Goal: Transaction & Acquisition: Register for event/course

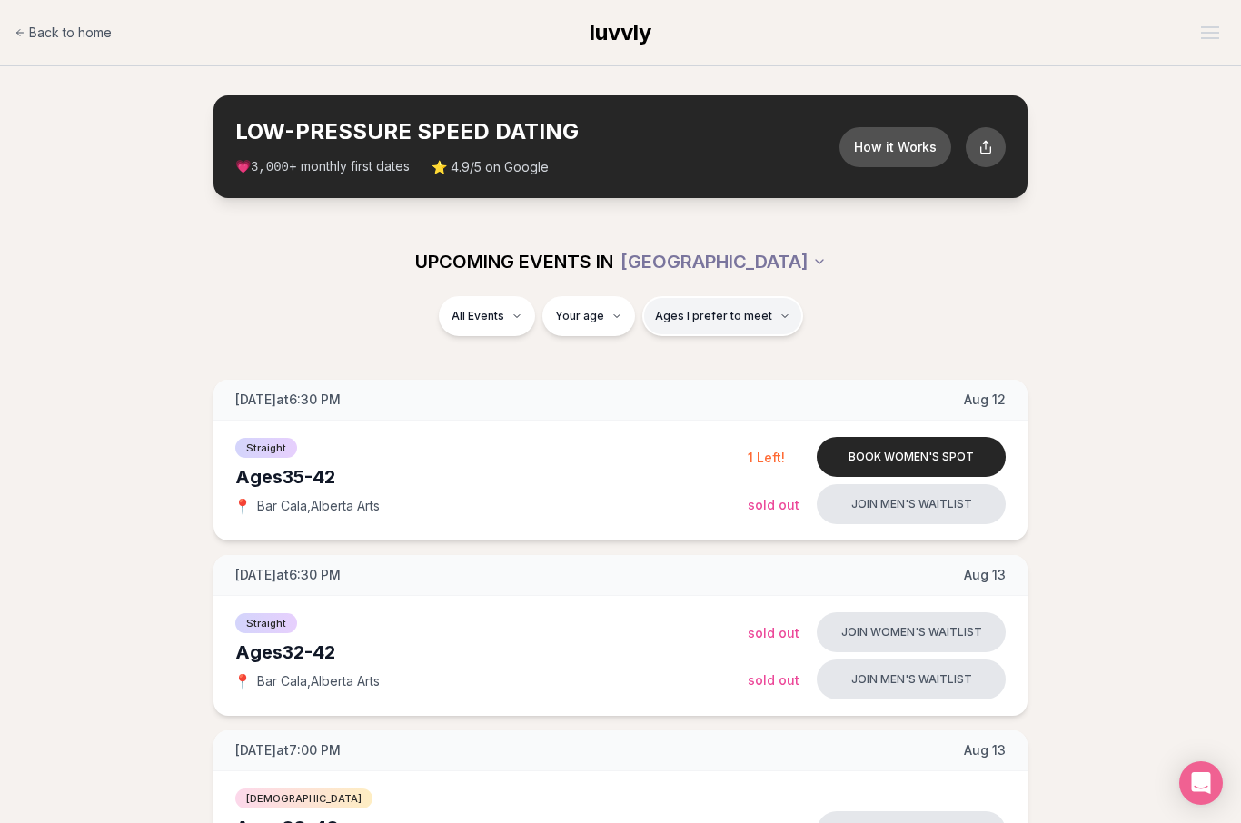
click at [702, 317] on span "Ages I prefer to meet" at bounding box center [713, 316] width 117 height 15
type input "**"
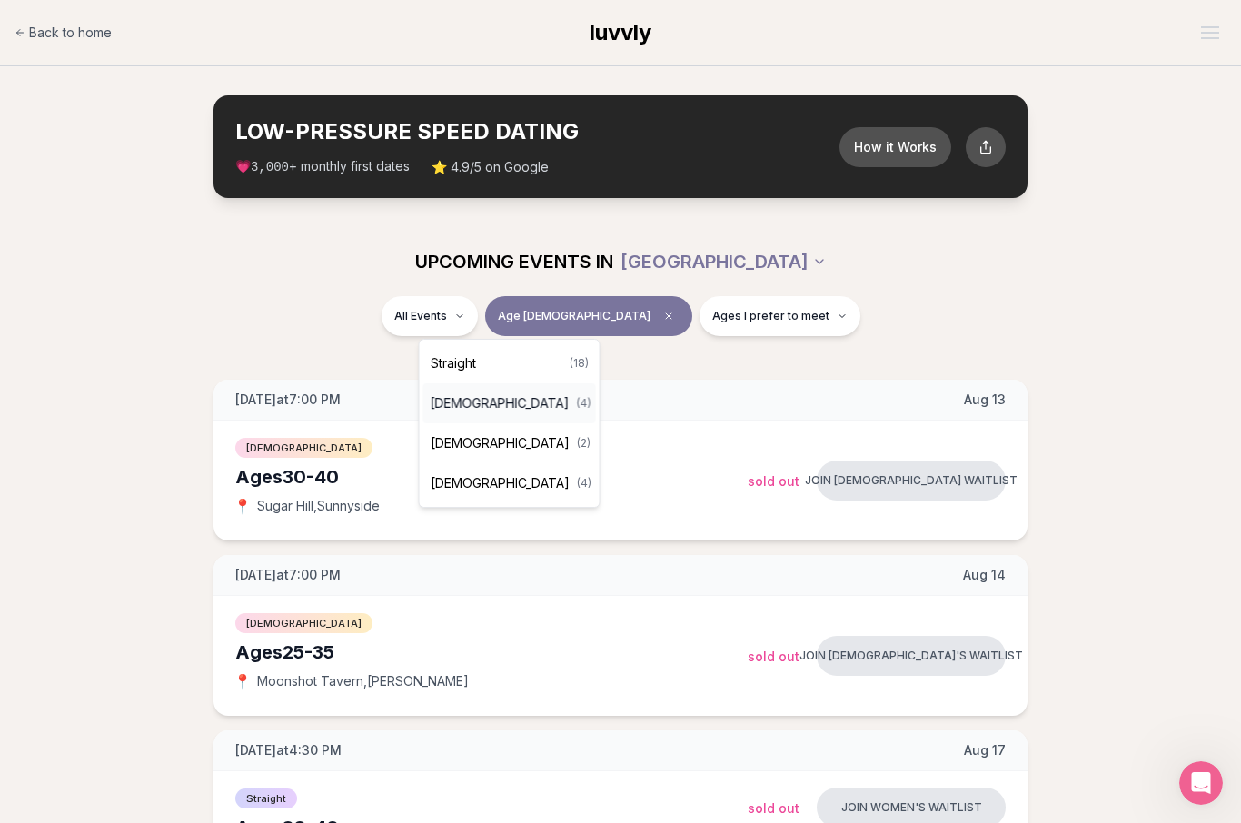
click at [500, 398] on span "[DEMOGRAPHIC_DATA]" at bounding box center [500, 403] width 139 height 18
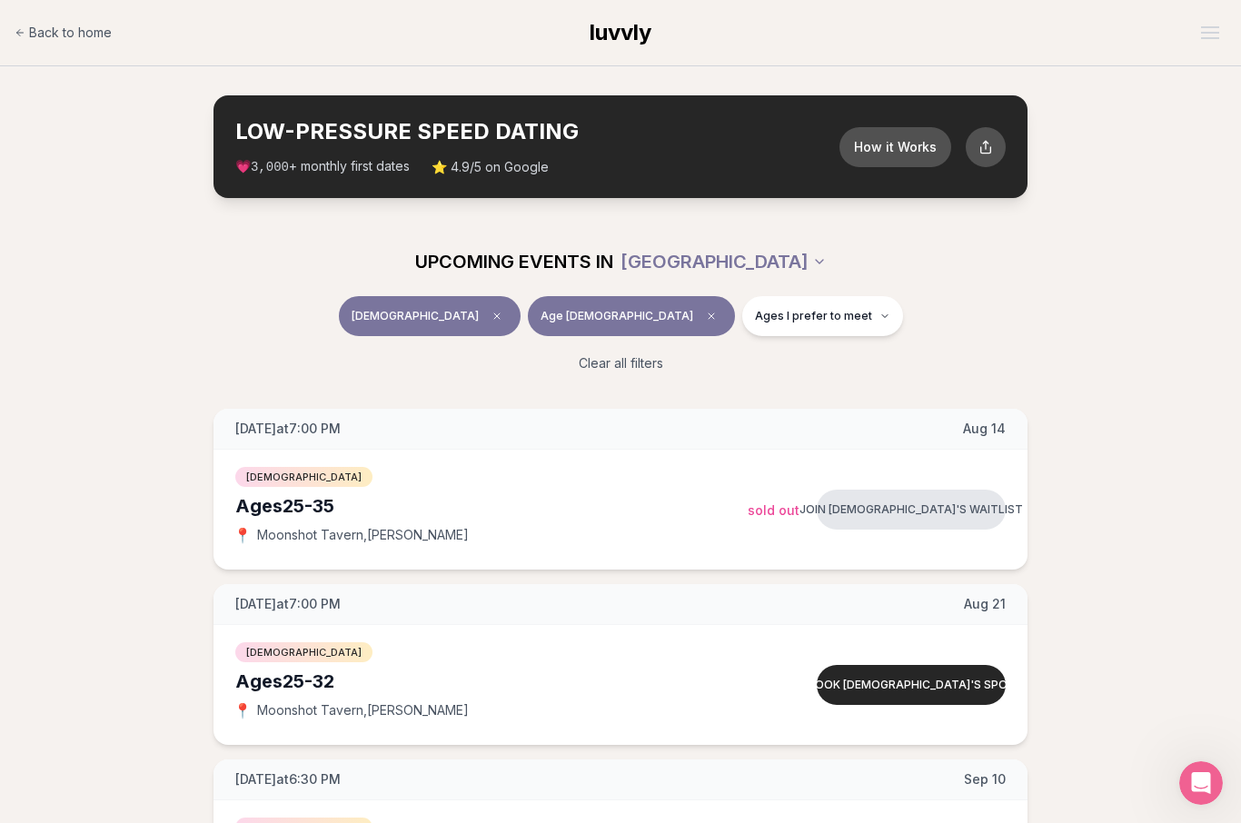
click at [479, 319] on span "[DEMOGRAPHIC_DATA]" at bounding box center [415, 316] width 127 height 15
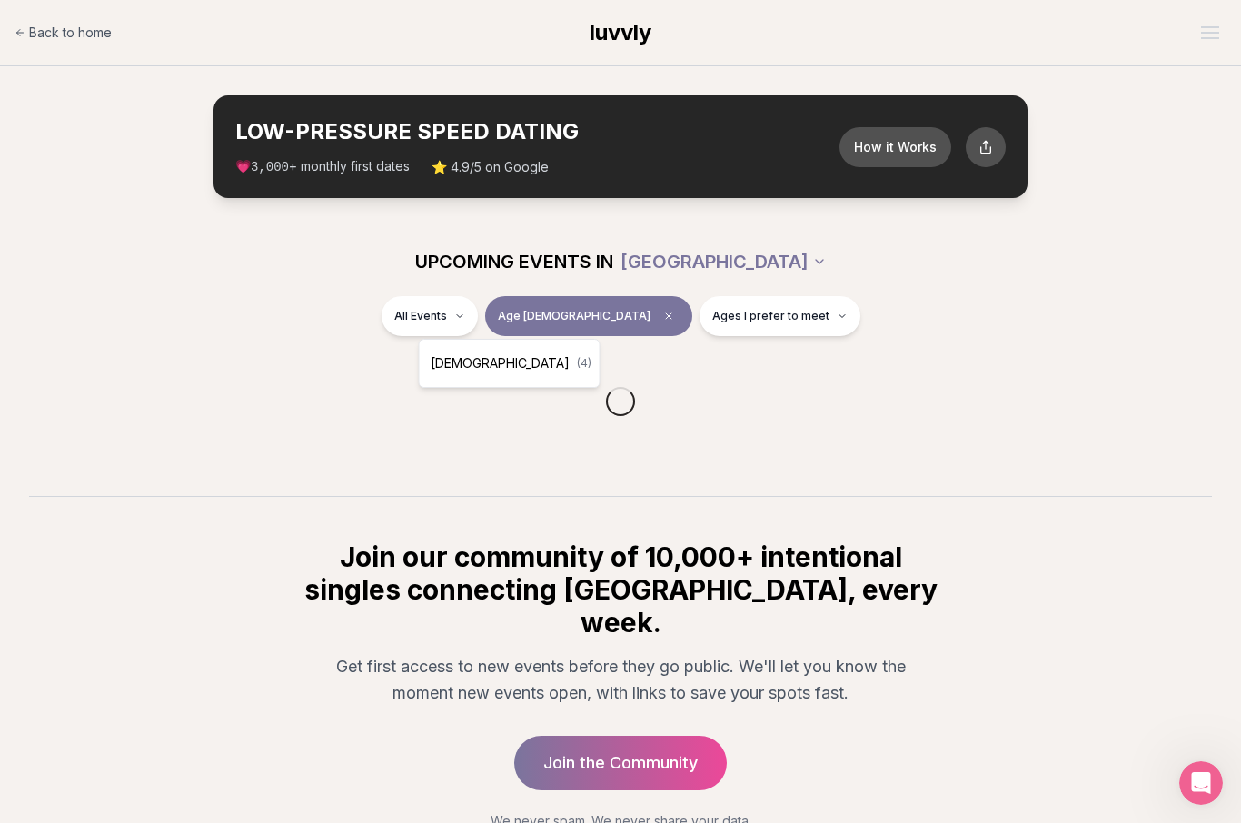
click at [498, 314] on html "Back to home luvvly LOW-PRESSURE SPEED DATING How it Works 💗 3,000 + monthly fi…" at bounding box center [620, 475] width 1241 height 950
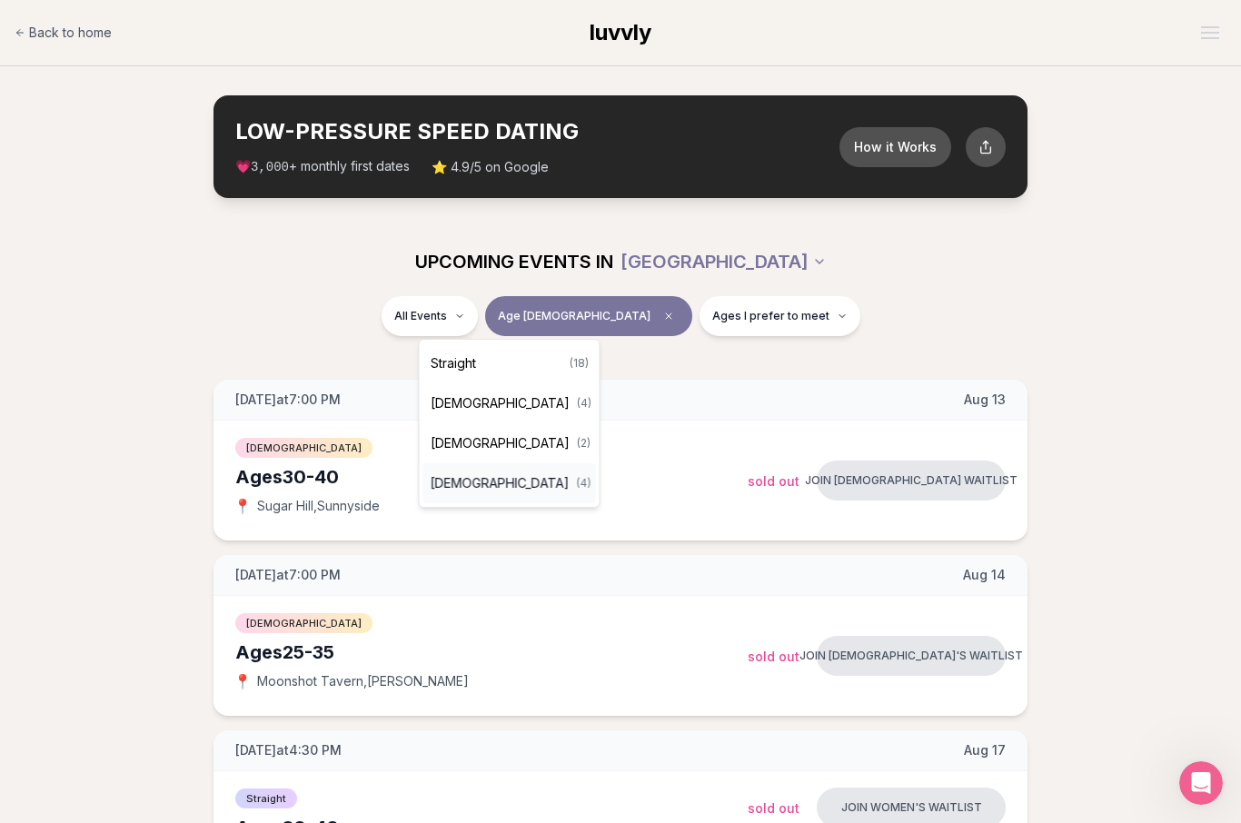
click at [521, 482] on div "[DEMOGRAPHIC_DATA] ( 4 )" at bounding box center [509, 483] width 173 height 40
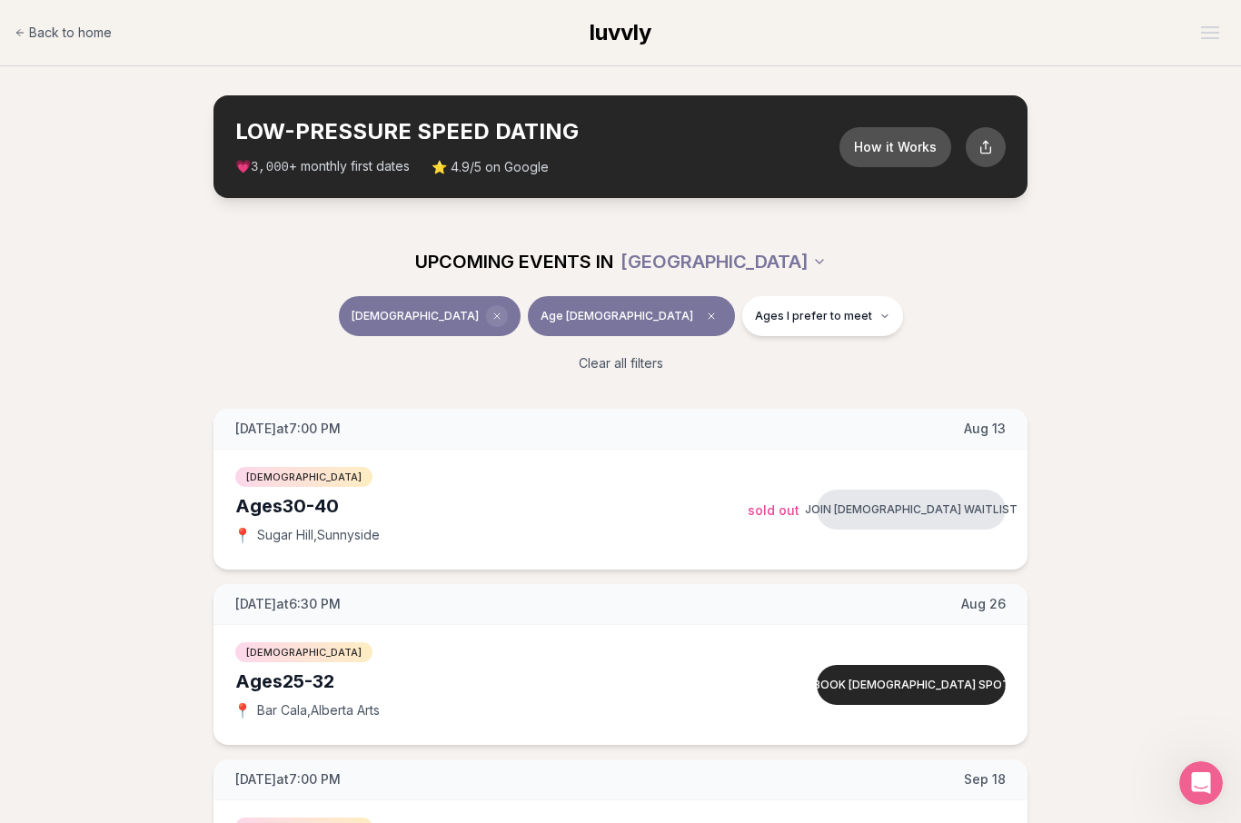
click at [502, 313] on icon "Clear event type filter" at bounding box center [497, 316] width 11 height 11
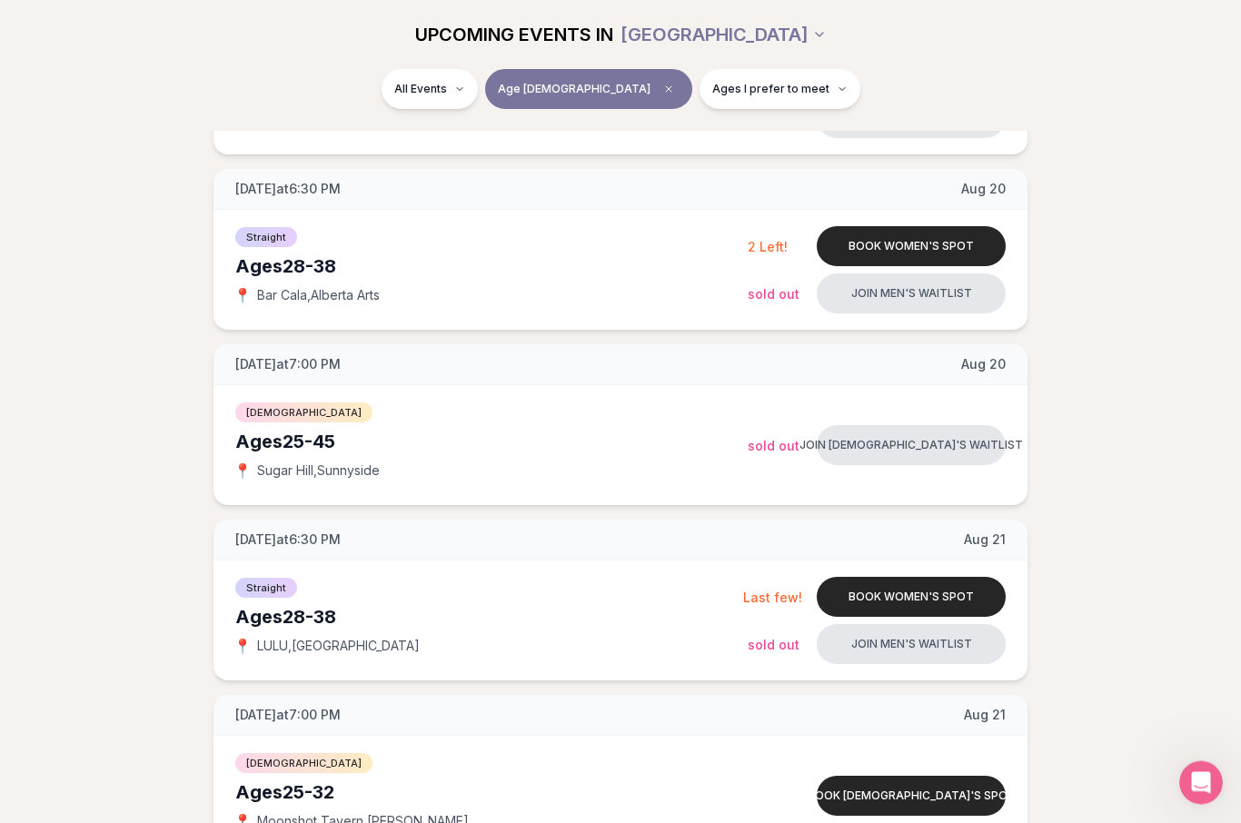
scroll to position [737, 0]
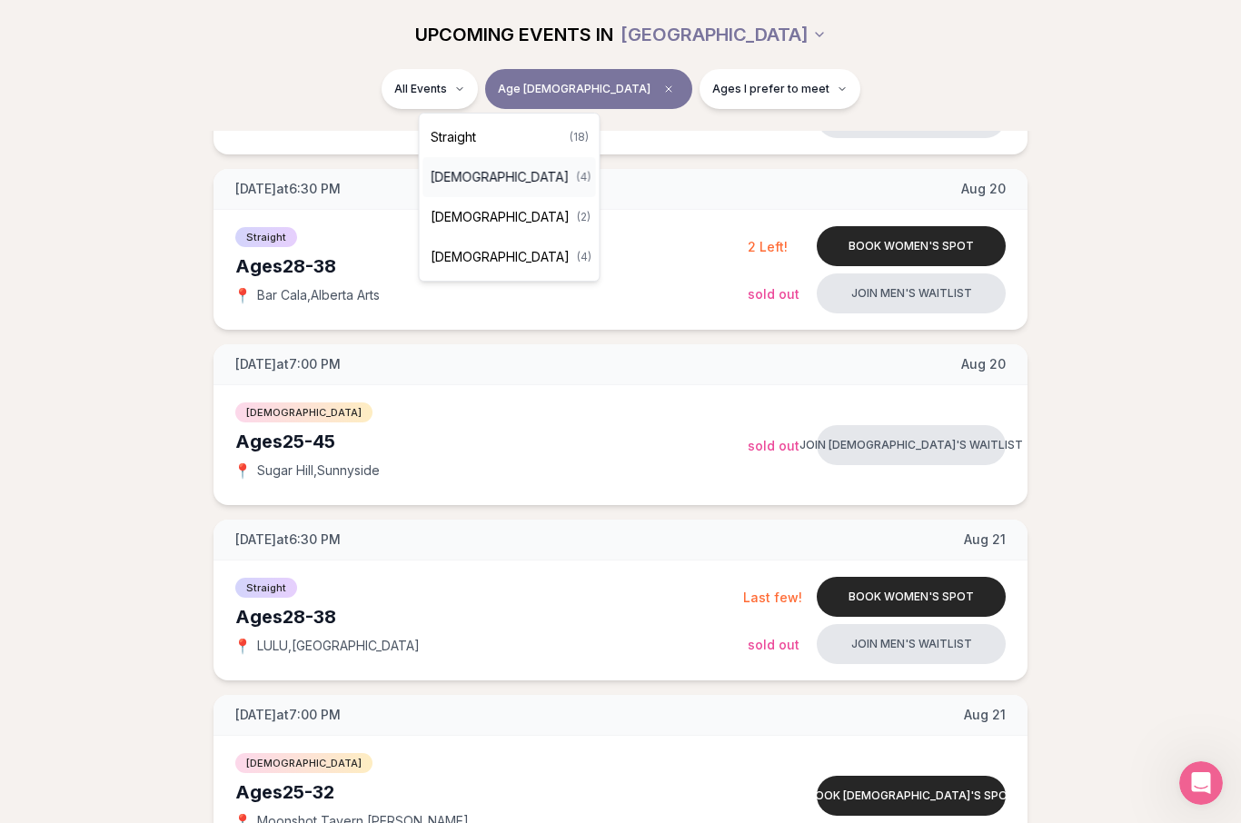
click at [504, 186] on div "[DEMOGRAPHIC_DATA] ( 4 )" at bounding box center [509, 177] width 173 height 40
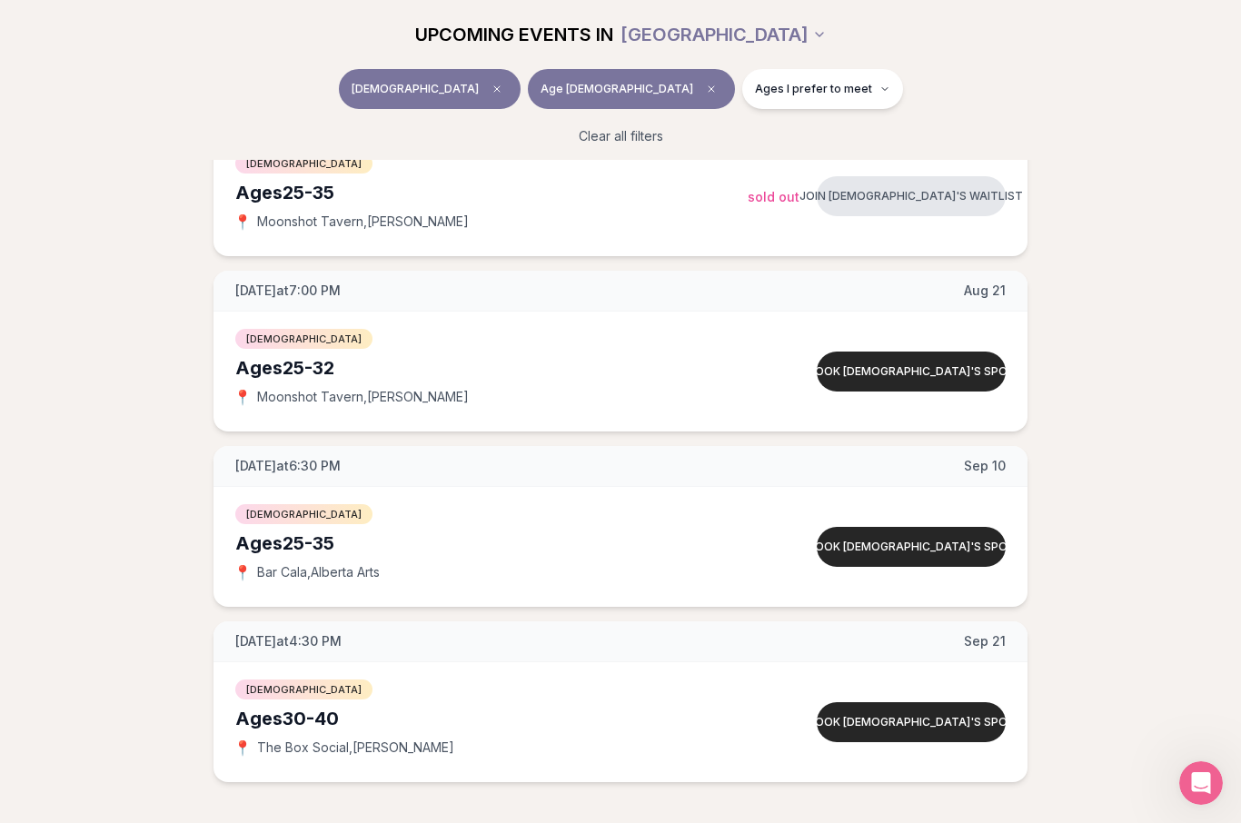
scroll to position [315, 0]
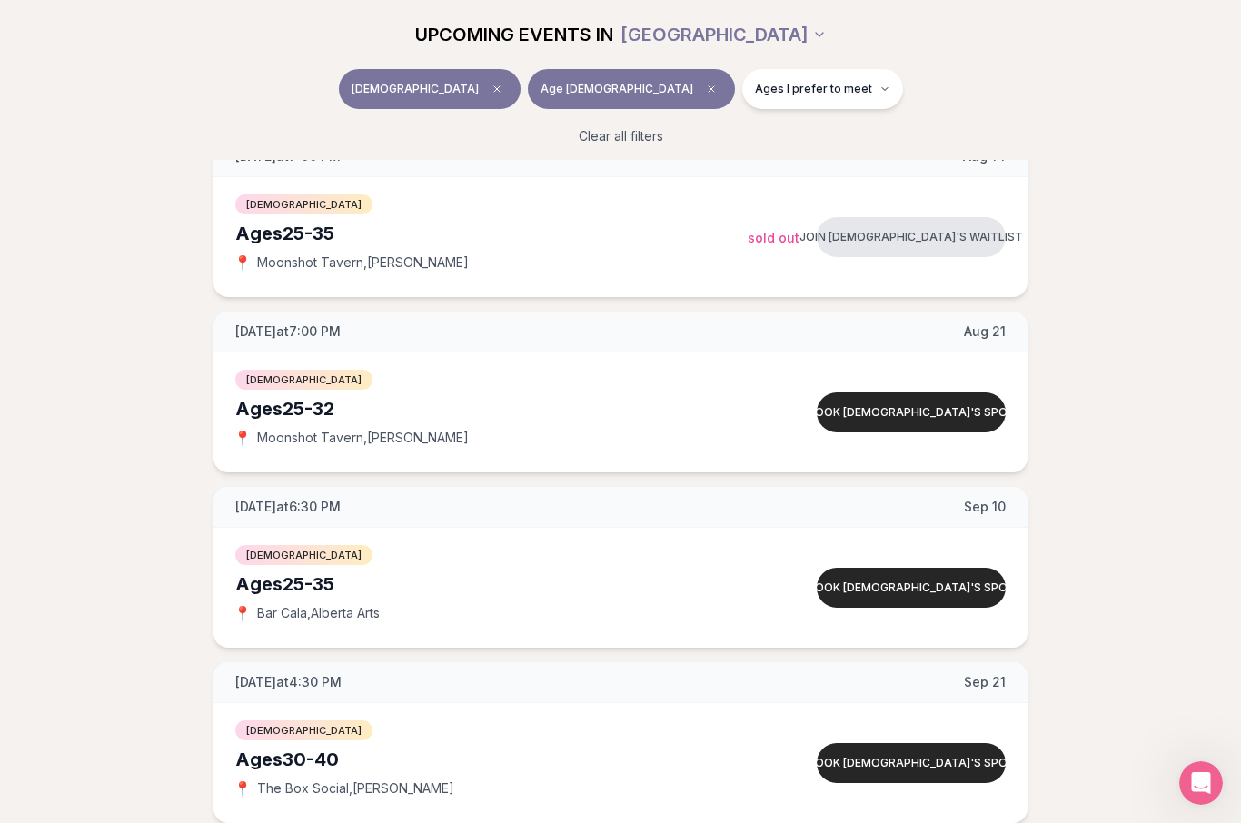
click at [479, 86] on span "[DEMOGRAPHIC_DATA]" at bounding box center [415, 89] width 127 height 15
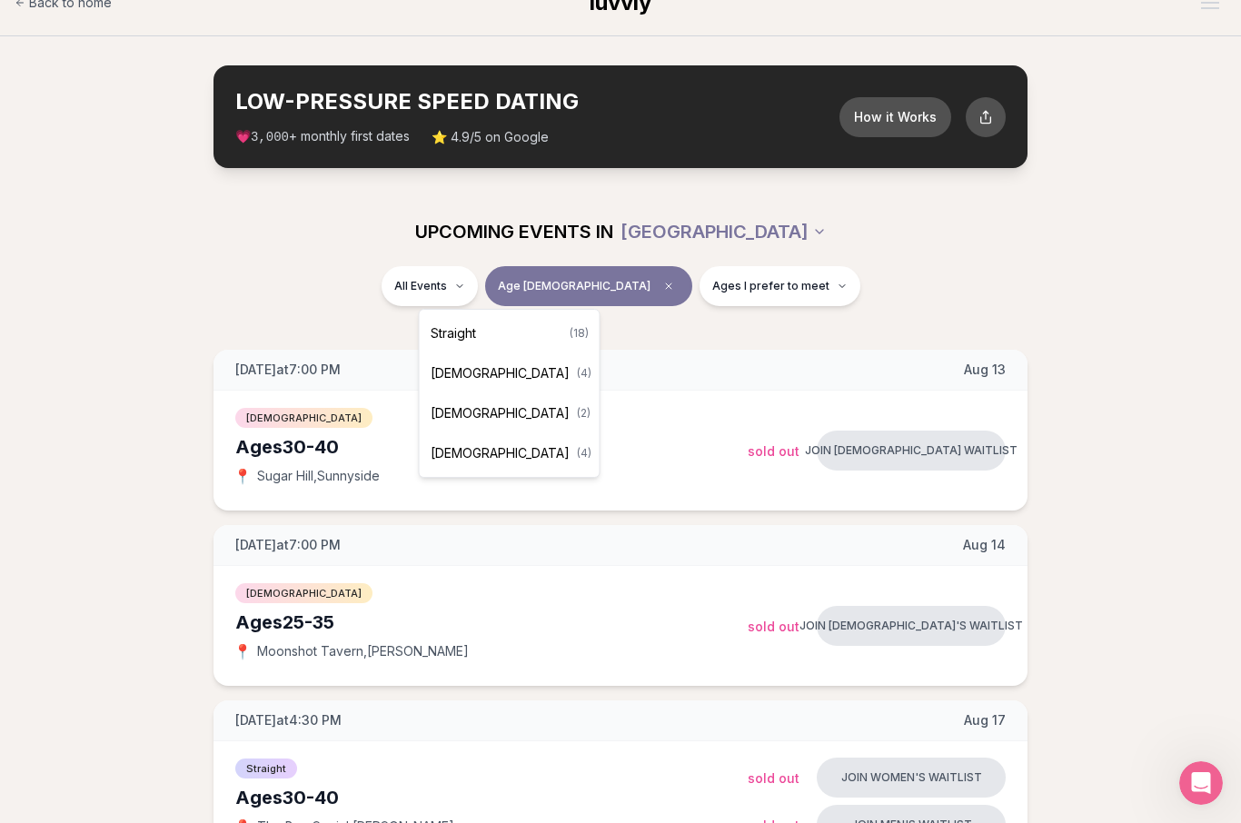
click at [504, 464] on div "[DEMOGRAPHIC_DATA] ( 4 )" at bounding box center [509, 453] width 173 height 40
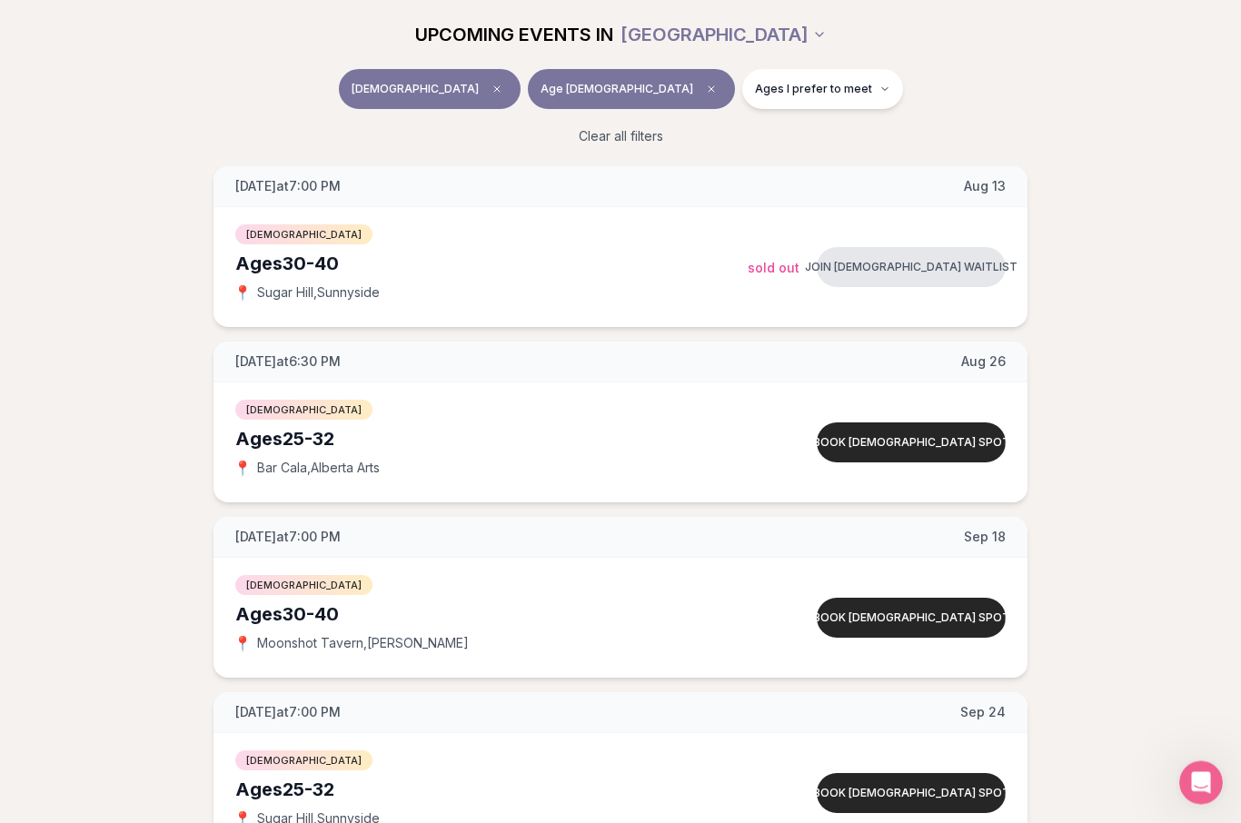
scroll to position [243, 0]
click at [498, 78] on button "[DEMOGRAPHIC_DATA]" at bounding box center [430, 89] width 182 height 40
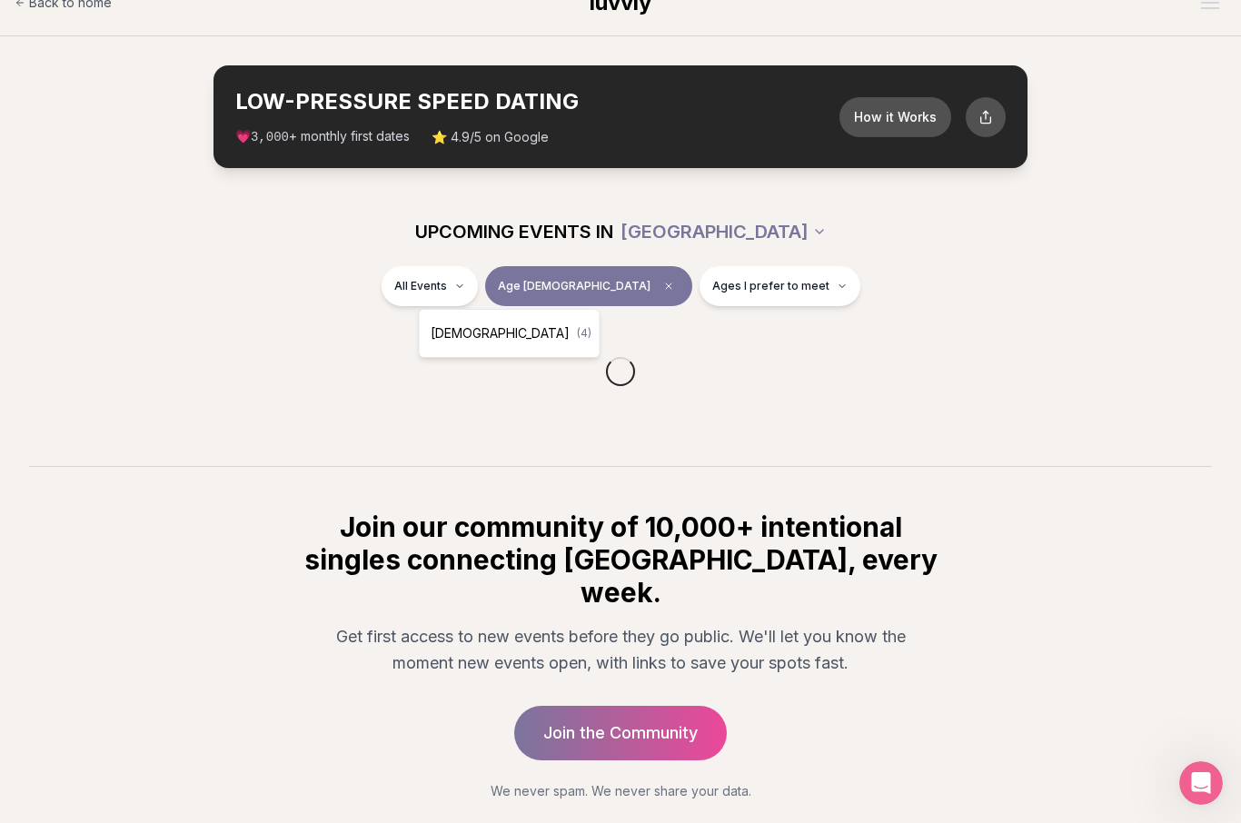
click at [523, 294] on html "Back to home luvvly LOW-PRESSURE SPEED DATING How it Works 💗 3,000 + monthly fi…" at bounding box center [620, 445] width 1241 height 950
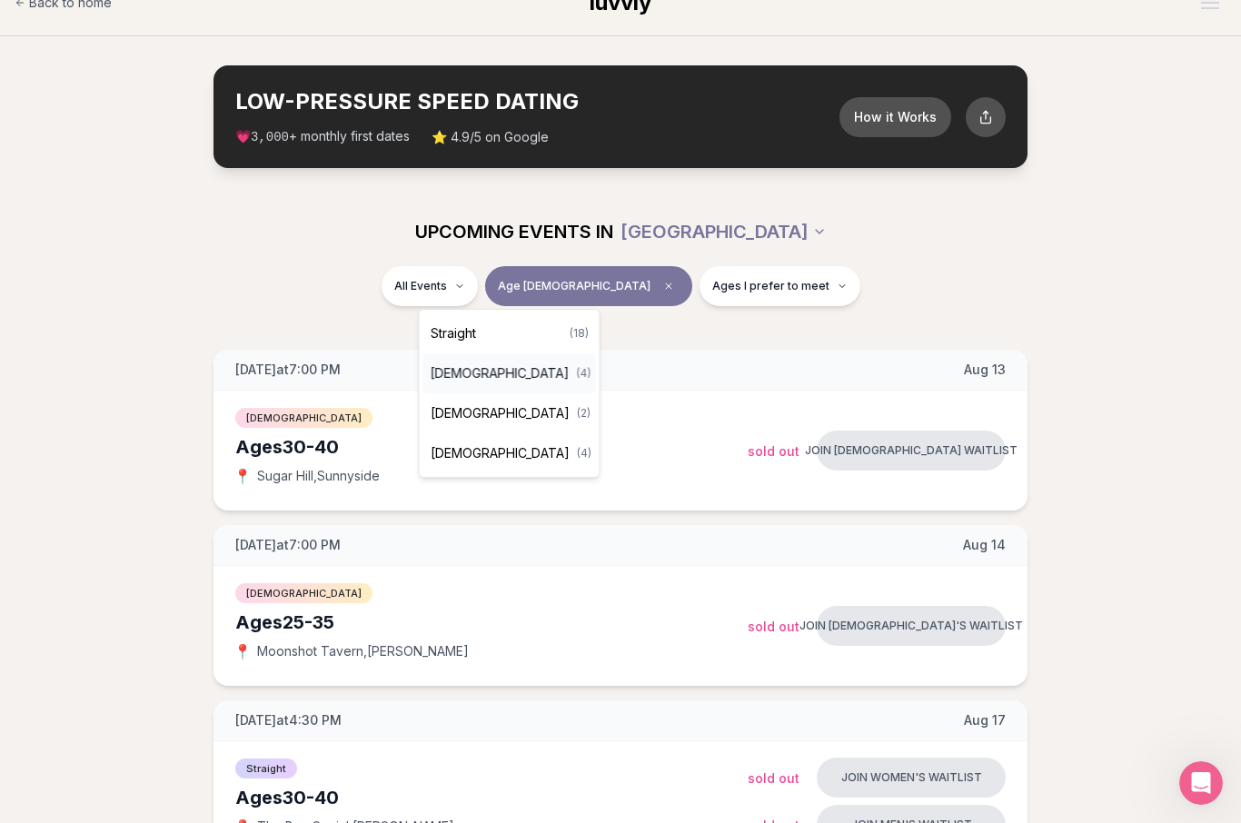
click at [525, 384] on div "[DEMOGRAPHIC_DATA] ( 4 )" at bounding box center [509, 373] width 173 height 40
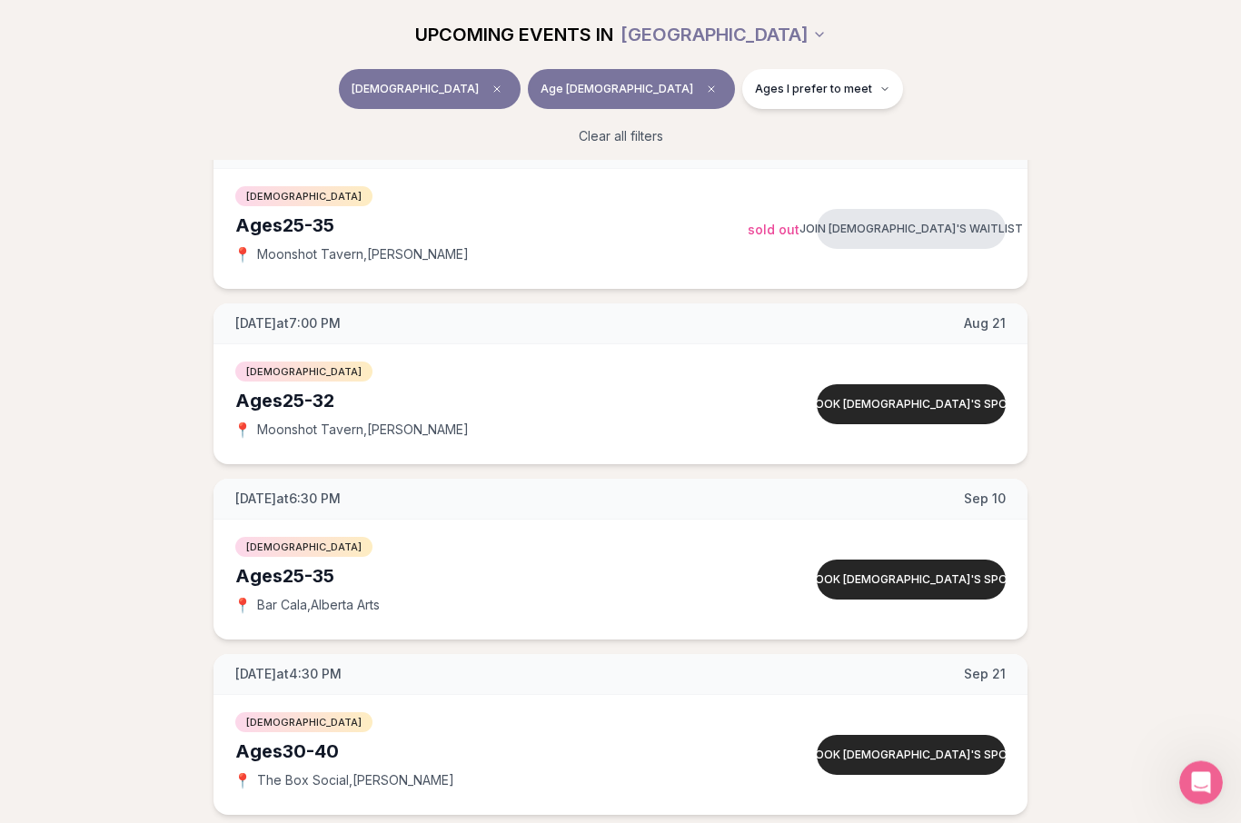
scroll to position [281, 0]
click at [911, 583] on button "Book [DEMOGRAPHIC_DATA]'s spot" at bounding box center [911, 580] width 189 height 40
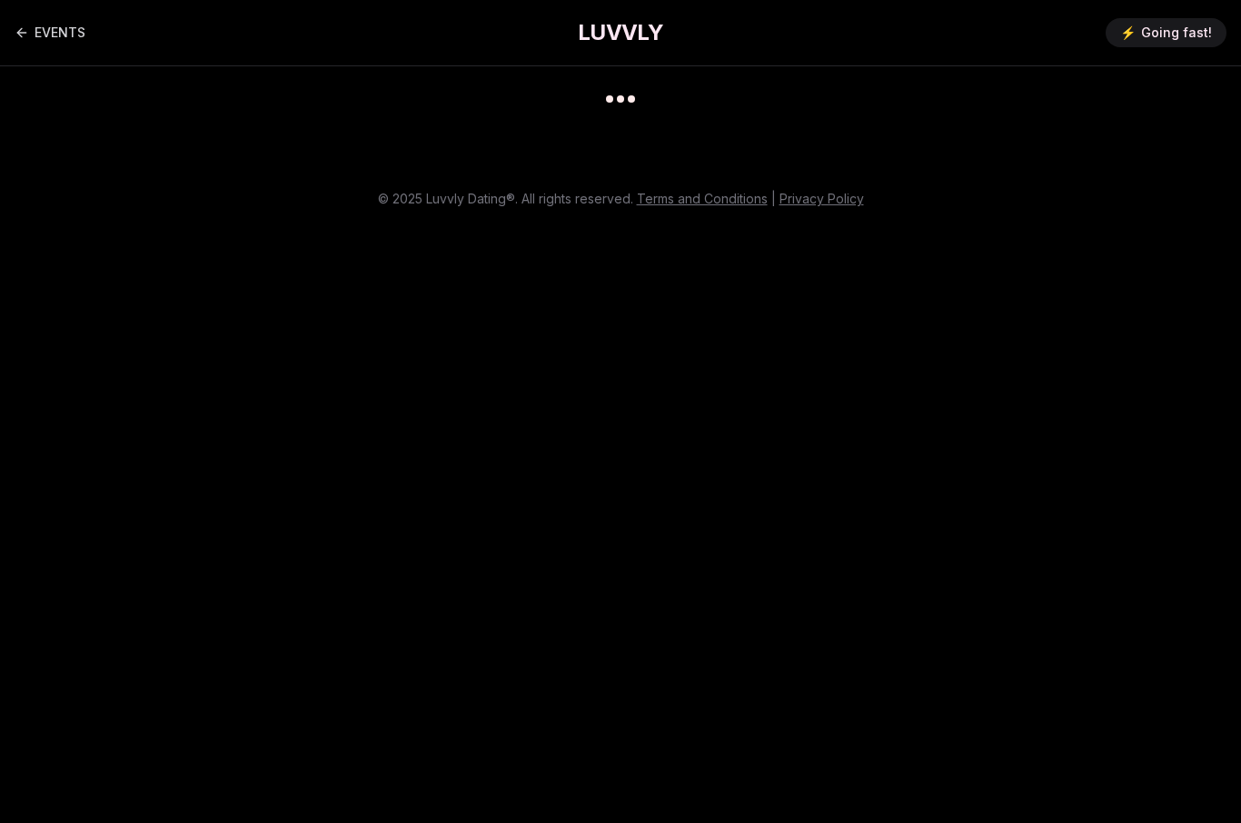
scroll to position [15, 0]
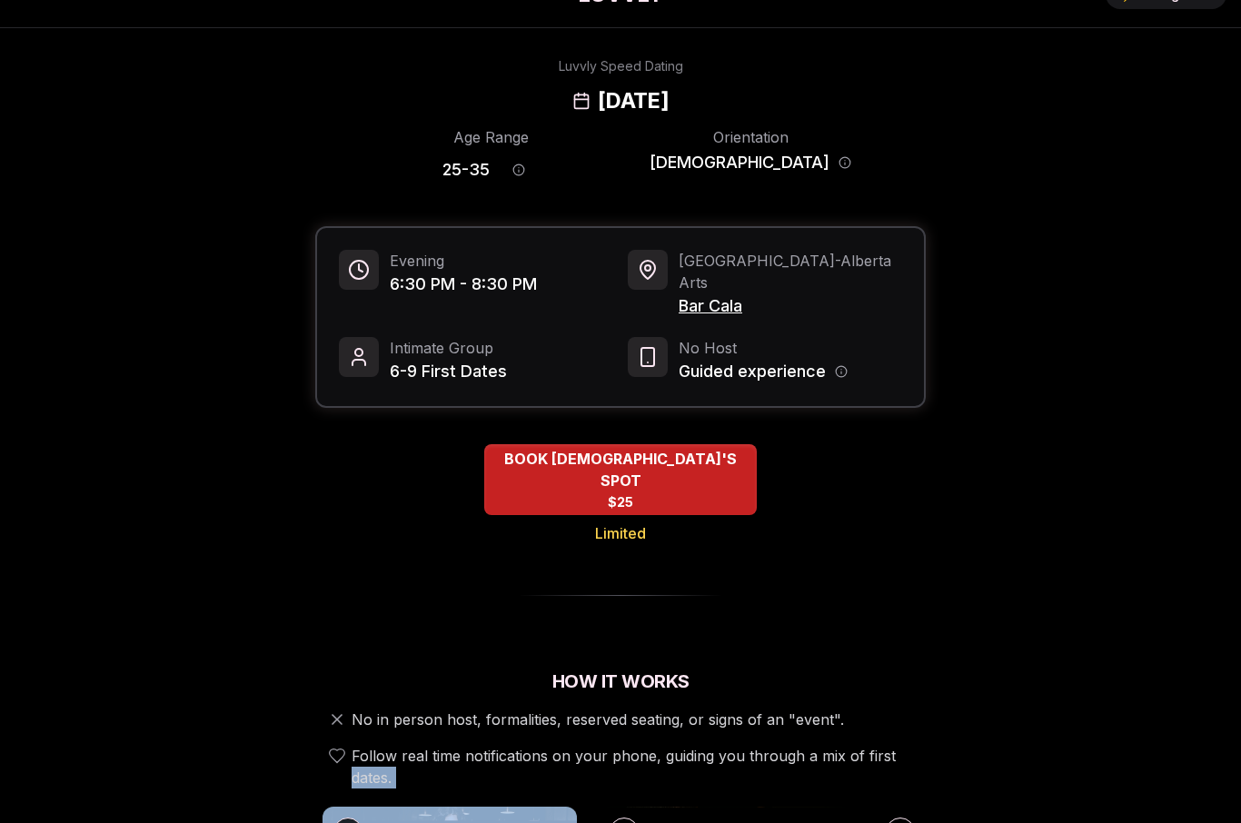
scroll to position [0, 0]
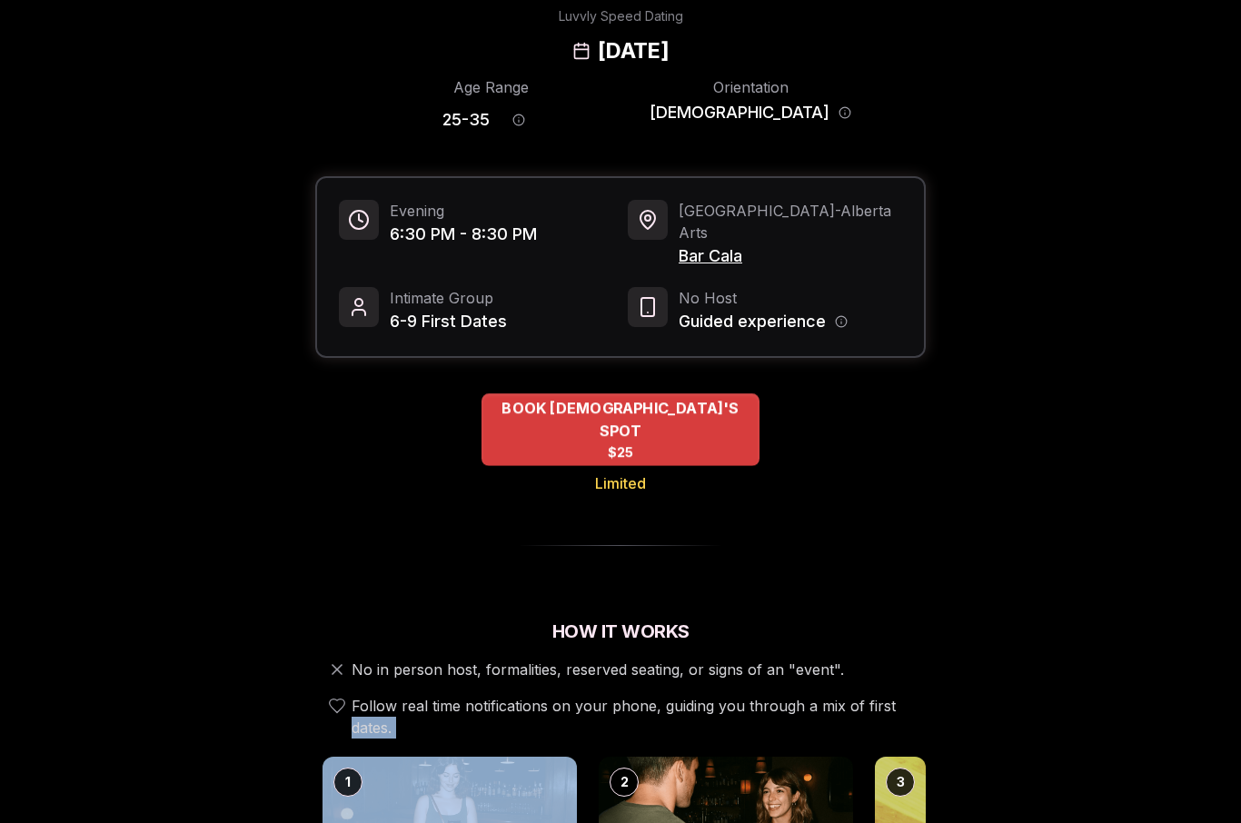
click at [735, 396] on div "BOOK [DEMOGRAPHIC_DATA]'S SPOT $25" at bounding box center [621, 429] width 278 height 73
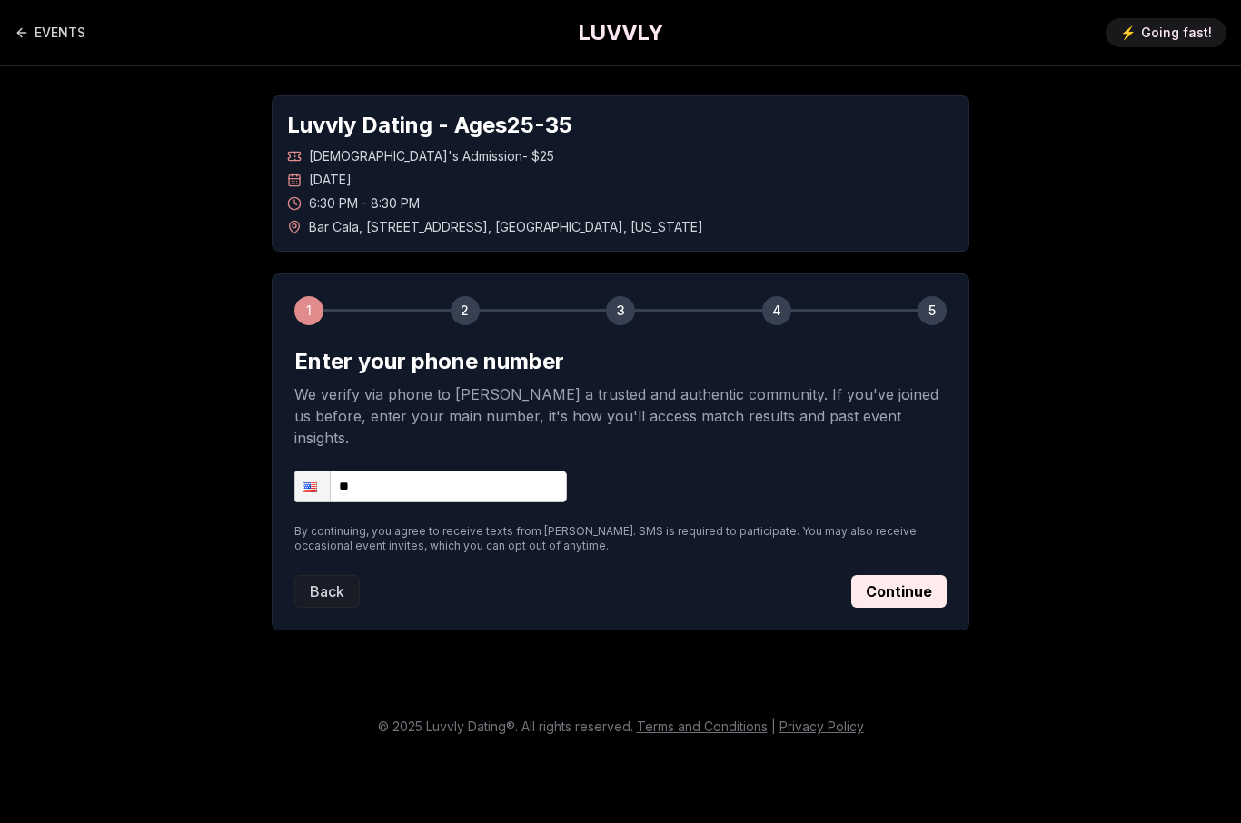
scroll to position [15, 0]
click at [478, 471] on input "**" at bounding box center [430, 487] width 273 height 32
type input "**********"
click at [879, 575] on button "Continue" at bounding box center [898, 591] width 95 height 33
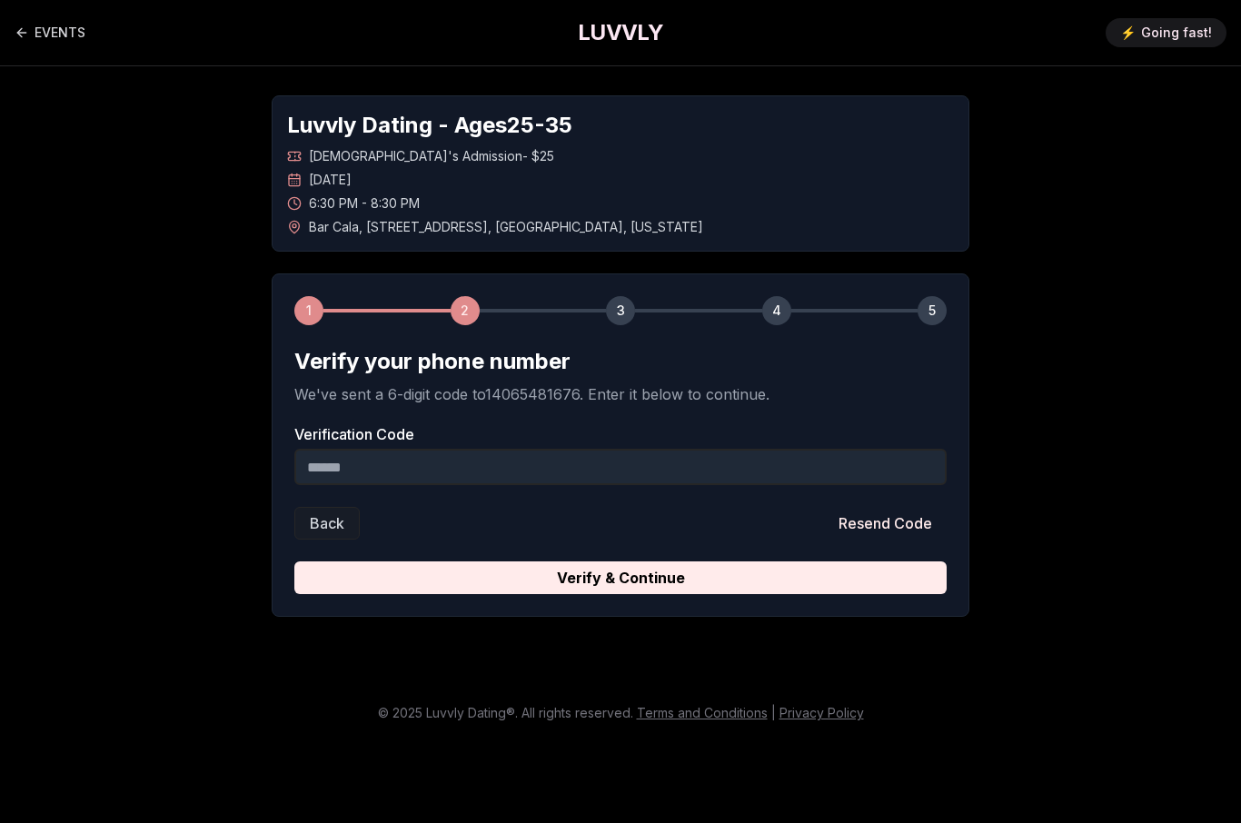
click at [708, 454] on input "Verification Code" at bounding box center [620, 467] width 652 height 36
type input "******"
click at [621, 563] on button "Verify & Continue" at bounding box center [620, 578] width 652 height 33
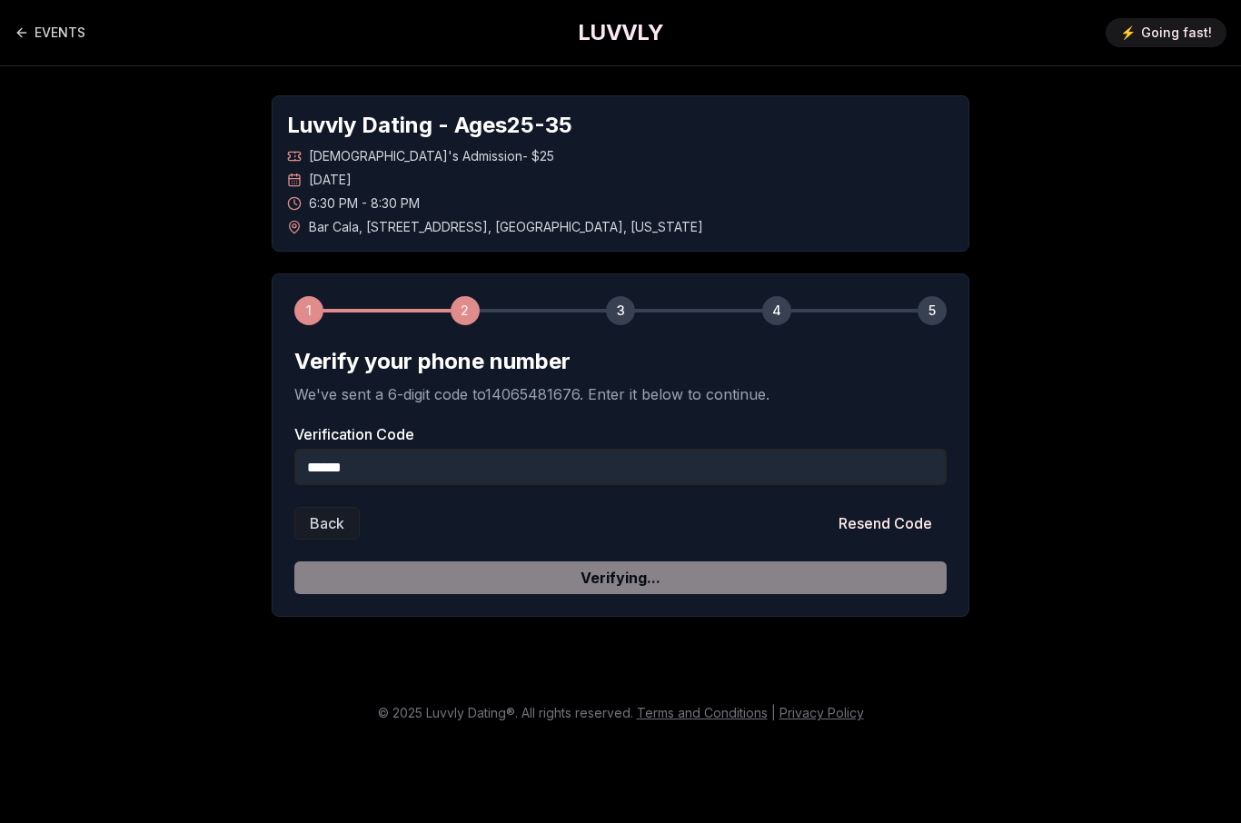
click at [681, 579] on form "Verify your phone number We've sent a 6-digit code to 14065481676 . Enter it be…" at bounding box center [620, 470] width 652 height 247
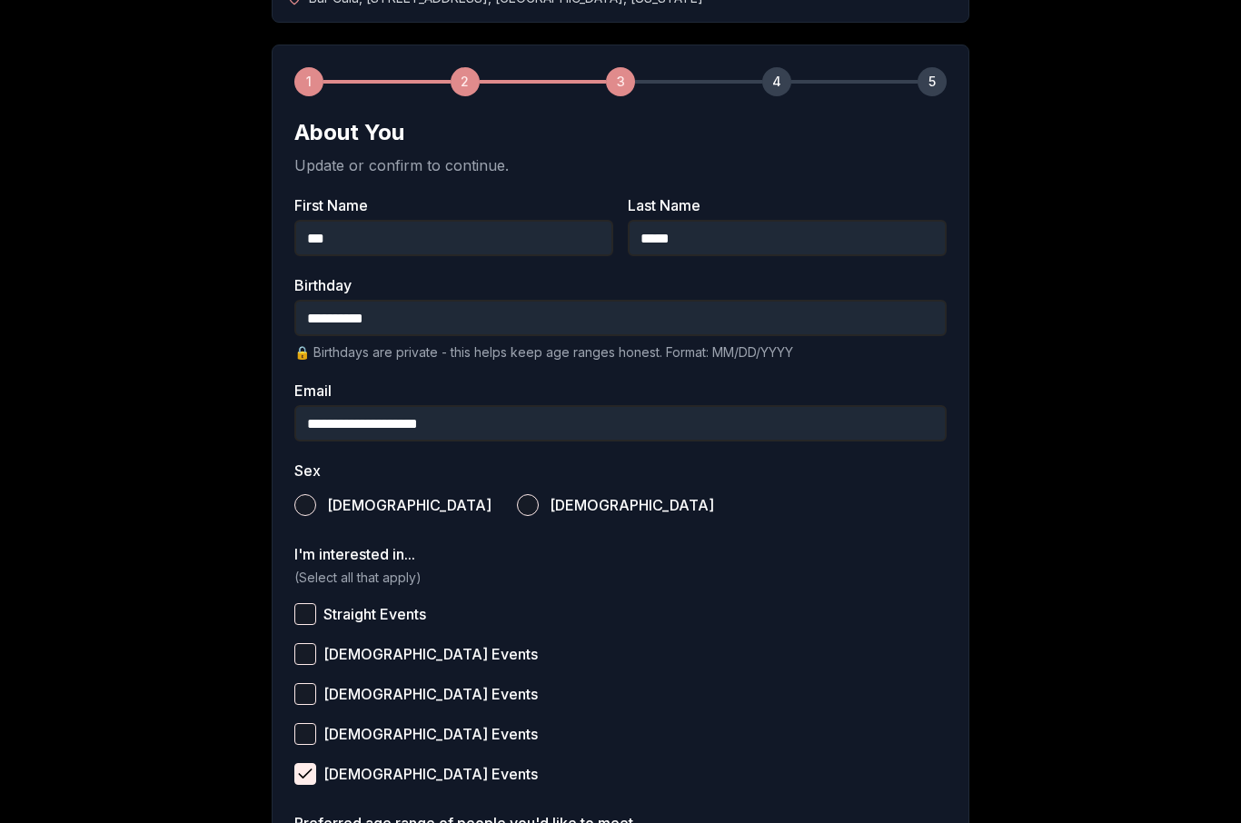
scroll to position [231, 0]
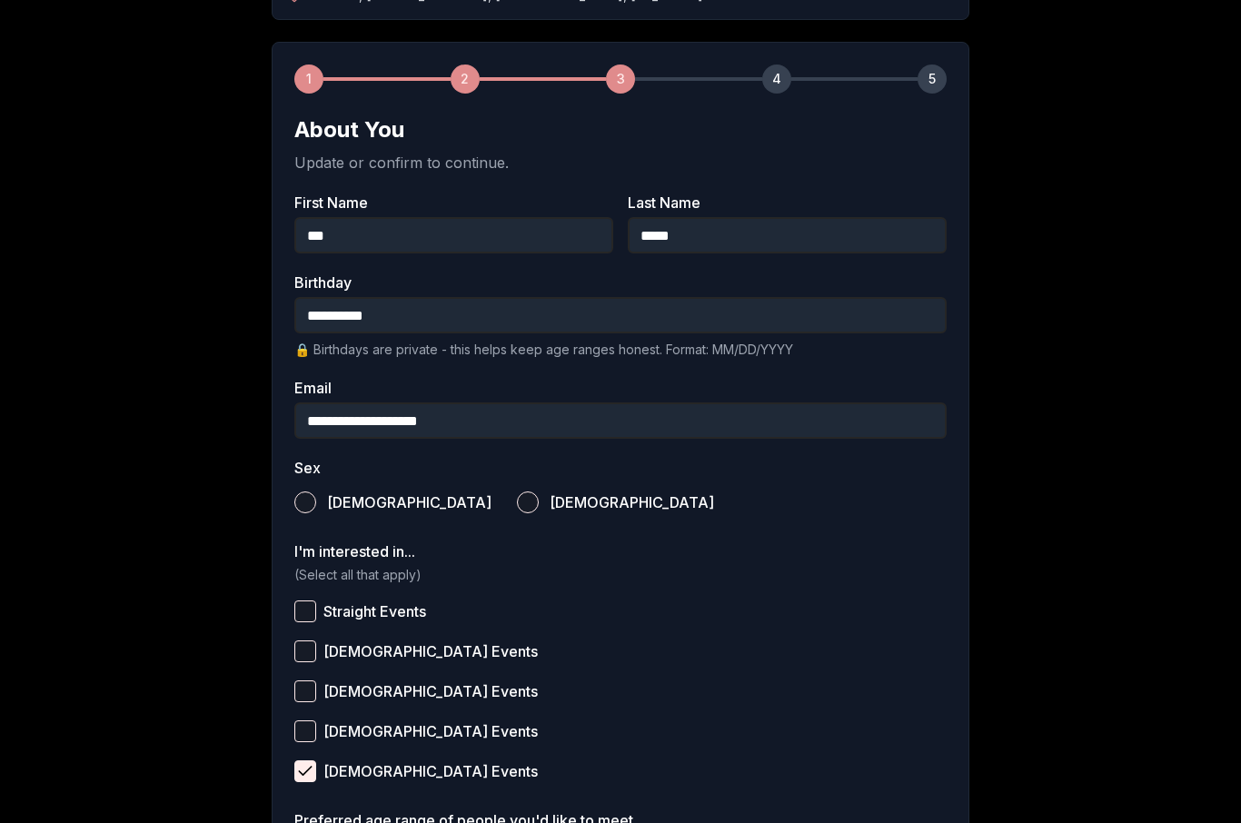
click at [517, 506] on button "[DEMOGRAPHIC_DATA]" at bounding box center [528, 503] width 22 height 22
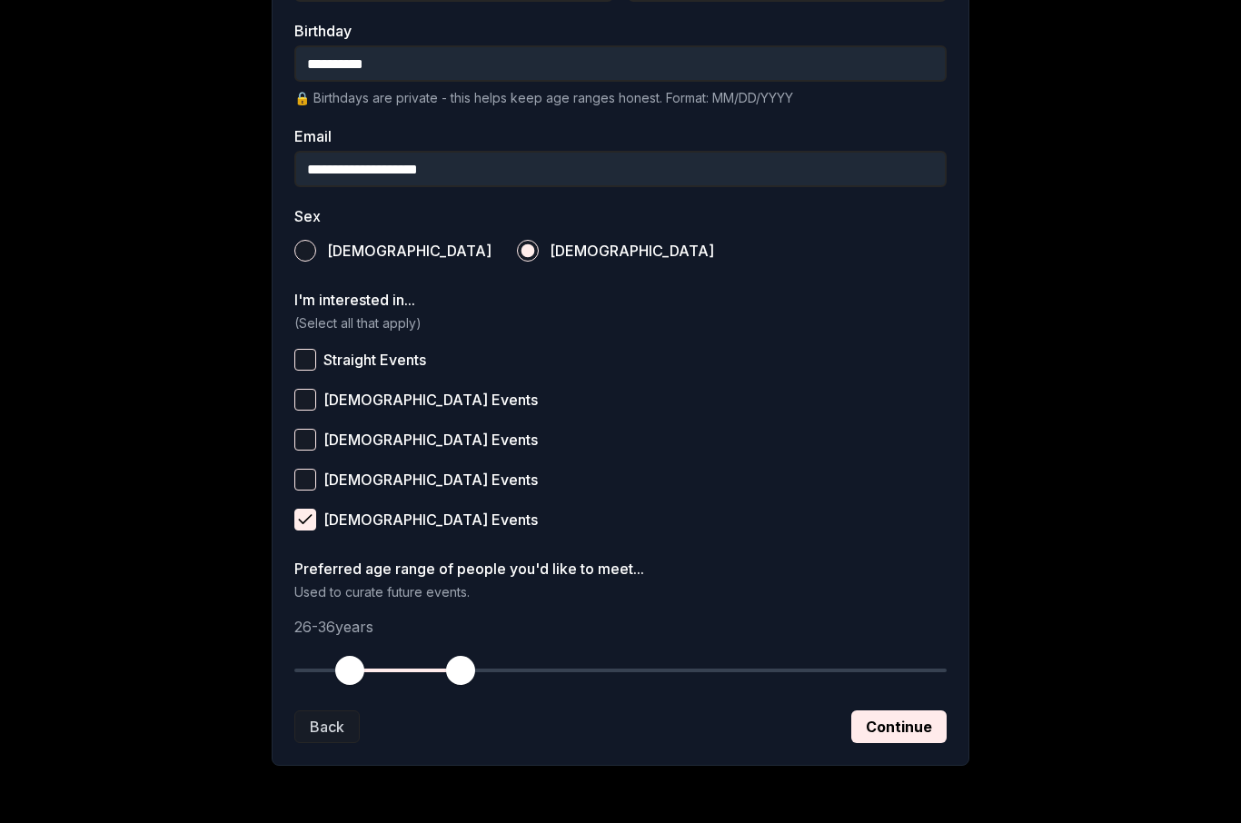
scroll to position [483, 0]
click at [910, 740] on button "Continue" at bounding box center [898, 727] width 95 height 33
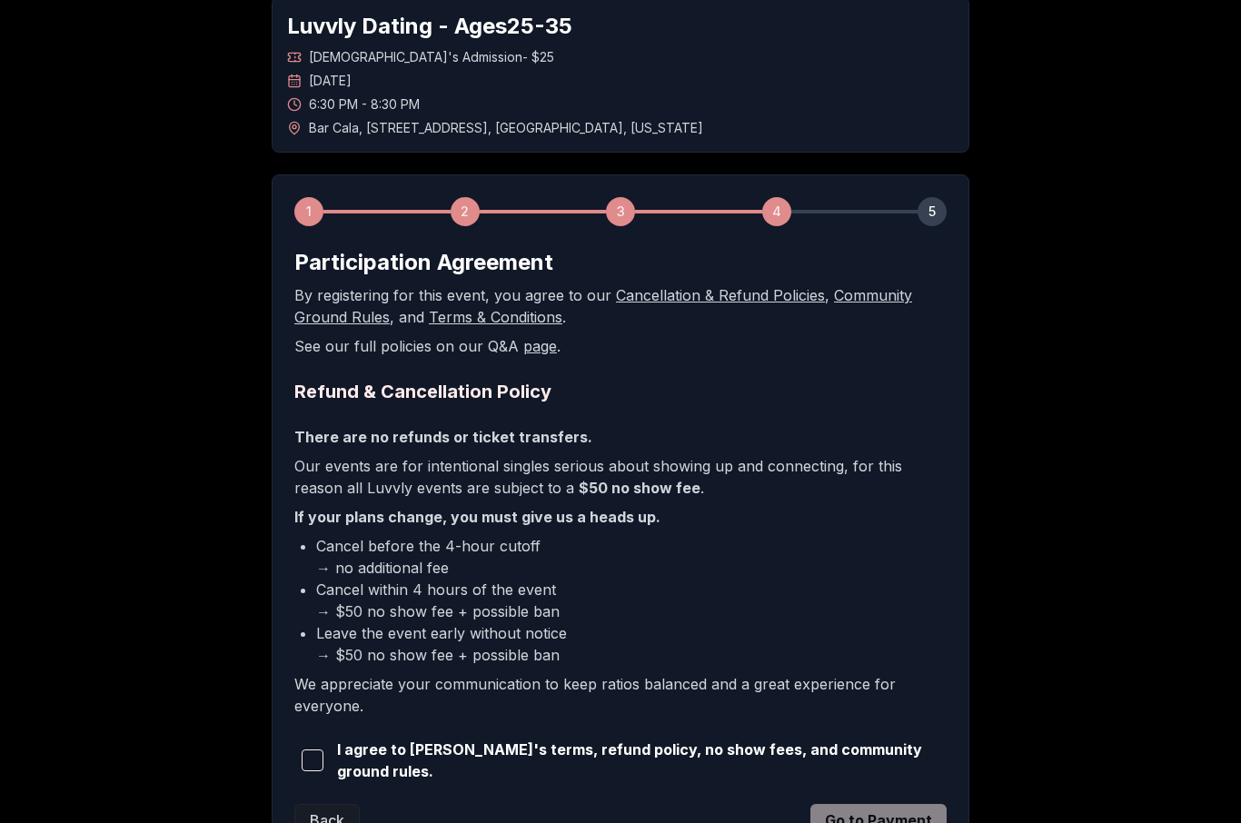
scroll to position [117, 0]
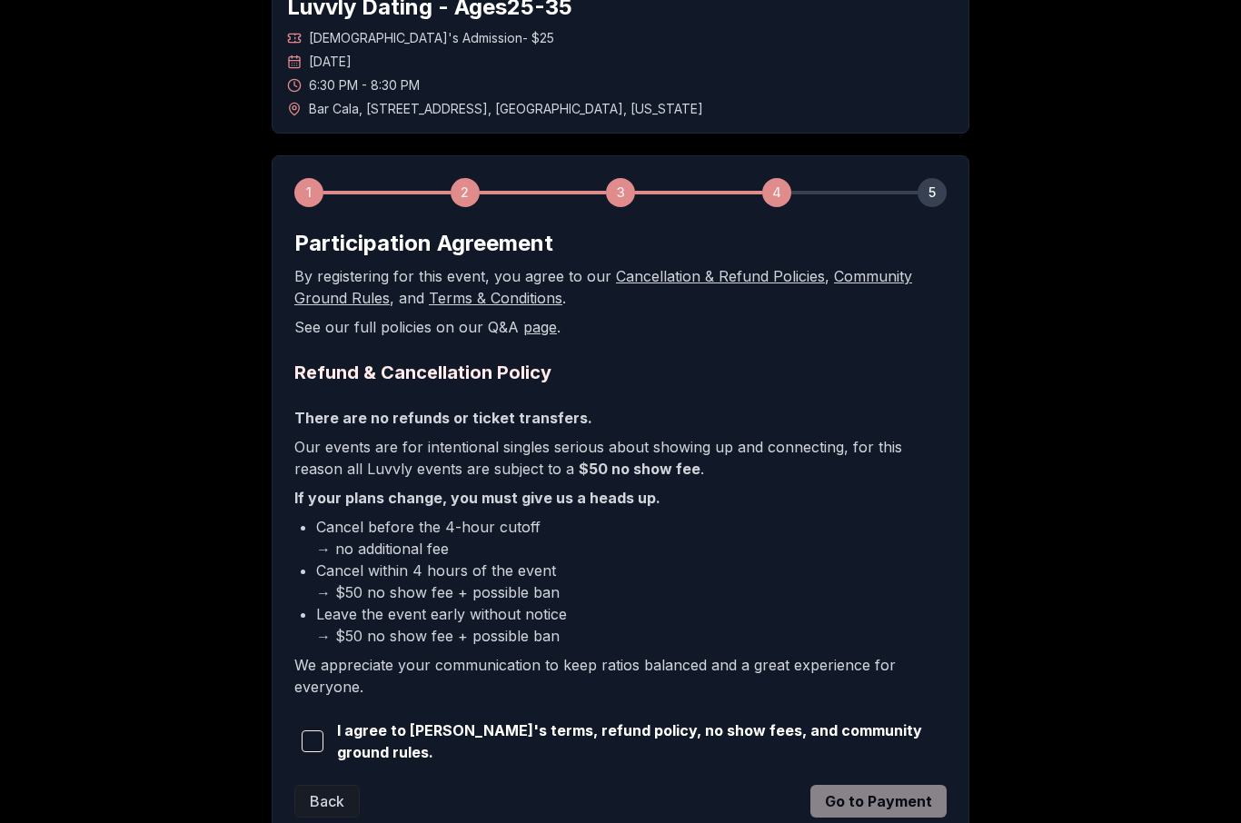
click at [509, 730] on span "I agree to [PERSON_NAME]'s terms, refund policy, no show fees, and community gr…" at bounding box center [642, 743] width 610 height 44
click at [316, 722] on button "button" at bounding box center [311, 742] width 35 height 40
click at [882, 795] on button "Go to Payment" at bounding box center [878, 801] width 136 height 33
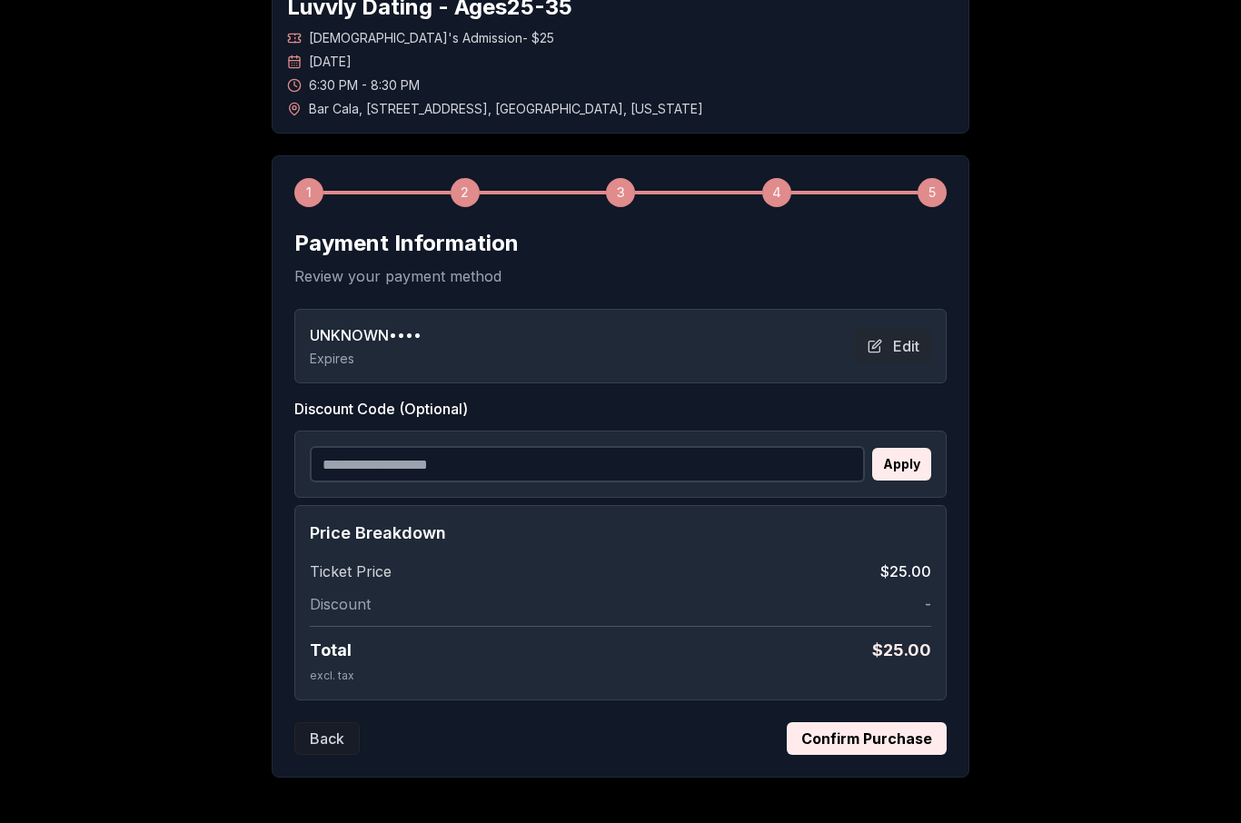
click at [631, 467] on input "Discount Code (Optional)" at bounding box center [587, 464] width 555 height 36
paste input "**********"
type input "**********"
click at [927, 472] on button "Apply" at bounding box center [901, 465] width 59 height 33
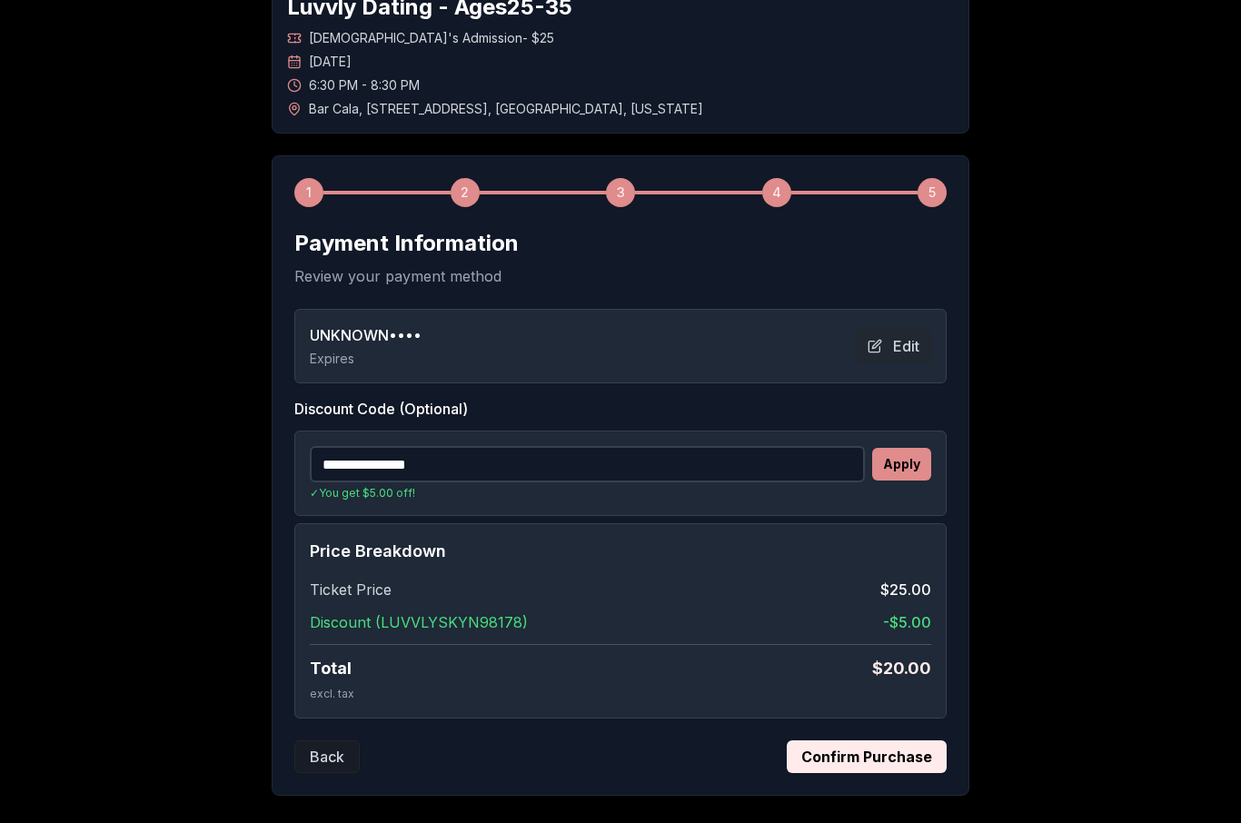
scroll to position [118, 0]
click at [867, 764] on button "Confirm Purchase" at bounding box center [867, 756] width 160 height 33
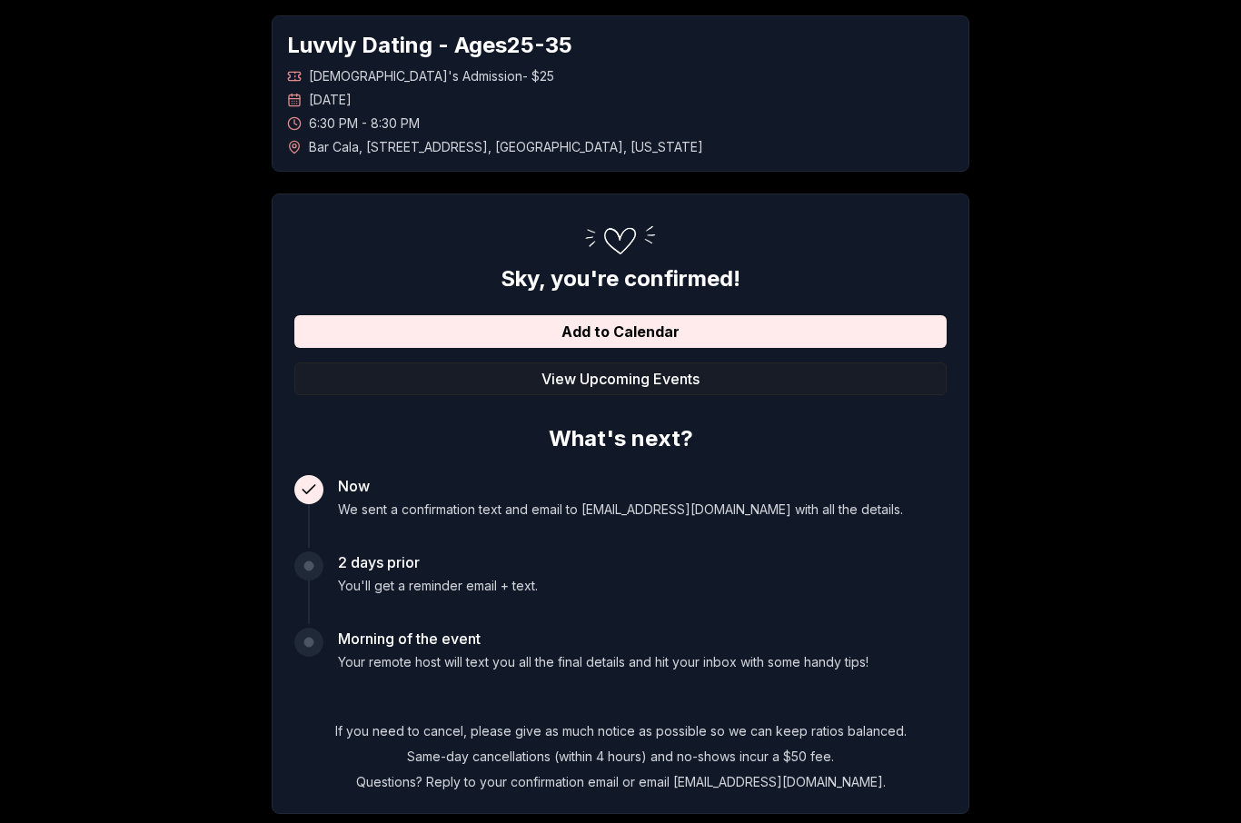
scroll to position [143, 0]
